Goal: Find specific page/section: Find specific page/section

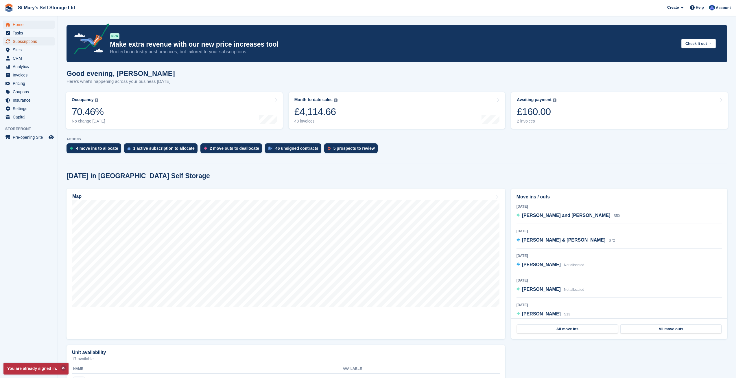
click at [26, 39] on span "Subscriptions" at bounding box center [30, 41] width 35 height 8
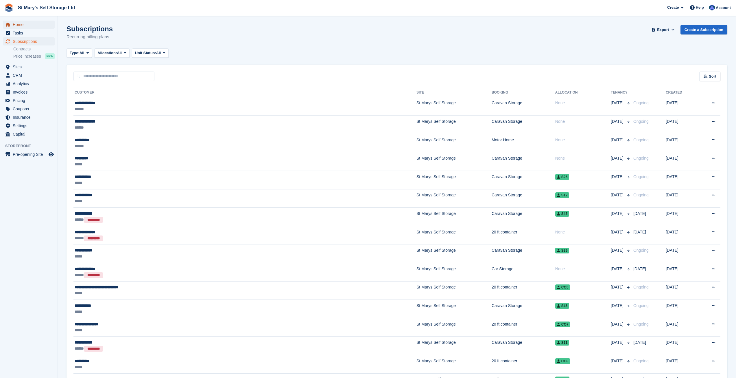
click at [18, 26] on span "Home" at bounding box center [30, 25] width 35 height 8
